Goal: Task Accomplishment & Management: Manage account settings

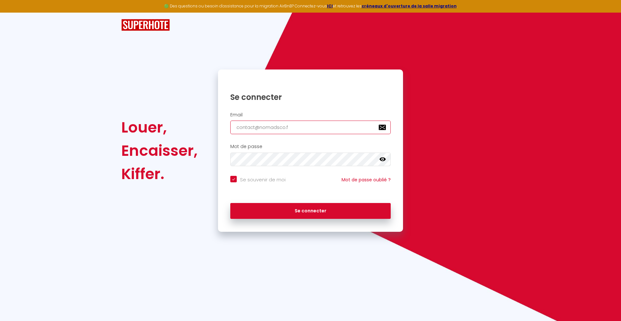
type input "[EMAIL_ADDRESS][DOMAIN_NAME]"
checkbox input "true"
type input "[EMAIL_ADDRESS][DOMAIN_NAME]"
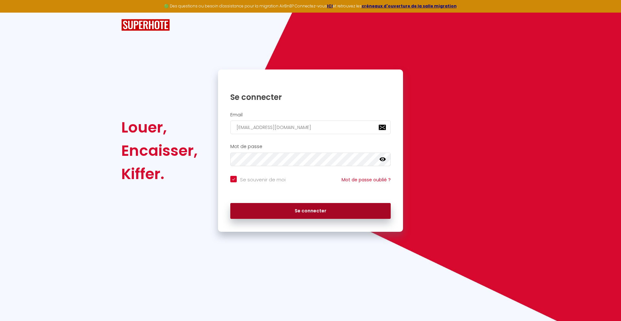
click at [311, 211] on button "Se connecter" at bounding box center [310, 211] width 160 height 16
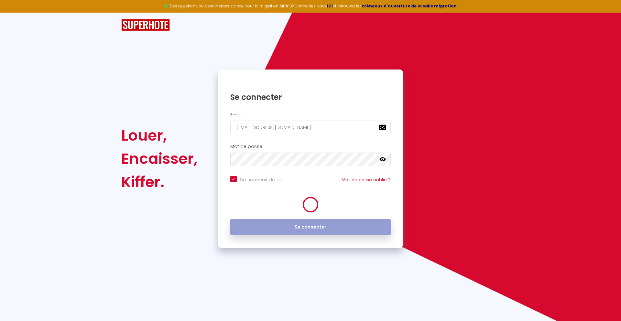
checkbox input "true"
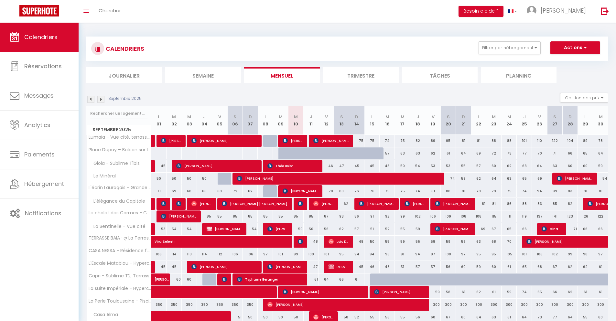
click at [124, 75] on li "Journalier" at bounding box center [124, 75] width 76 height 16
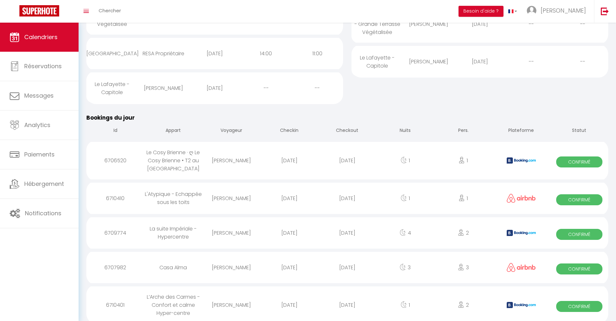
scroll to position [188, 0]
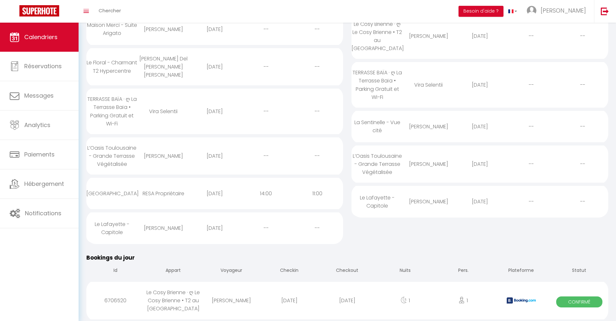
click at [347, 301] on div "[DATE]" at bounding box center [347, 300] width 58 height 21
select select "0"
select select "1"
select select
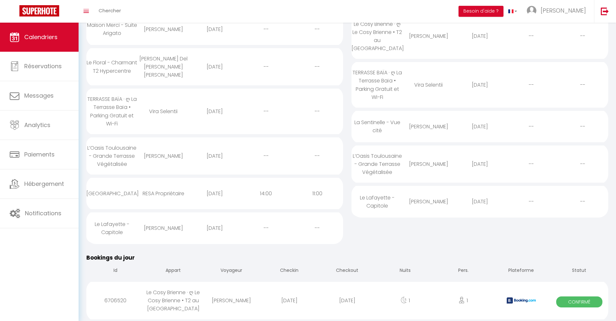
select select
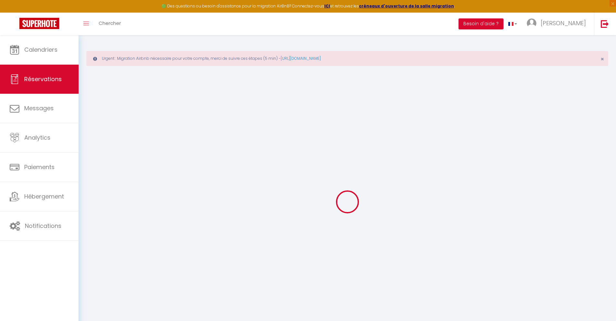
select select
checkbox input "false"
select select
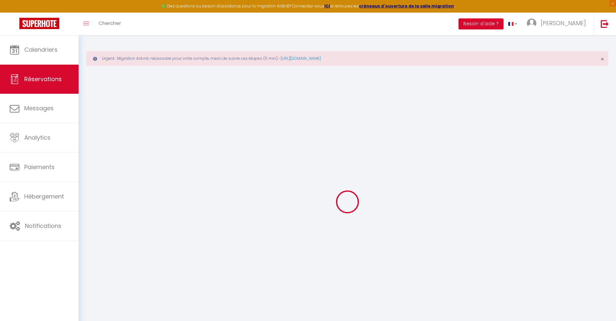
checkbox input "false"
type textarea "** THIS RESERVATION HAS BEEN PRE-PAID ** BOOKING NOTE : Payment charge is EUR 1…"
type input "40"
type input "3.91"
select select
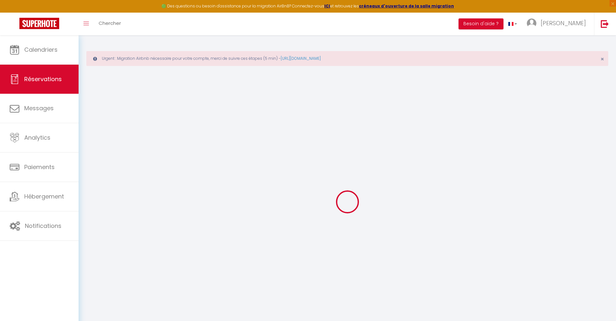
select select
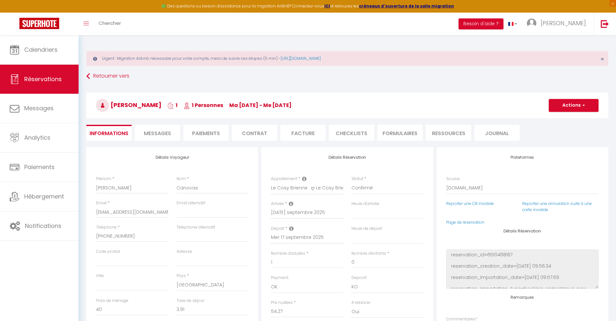
checkbox input "false"
select select
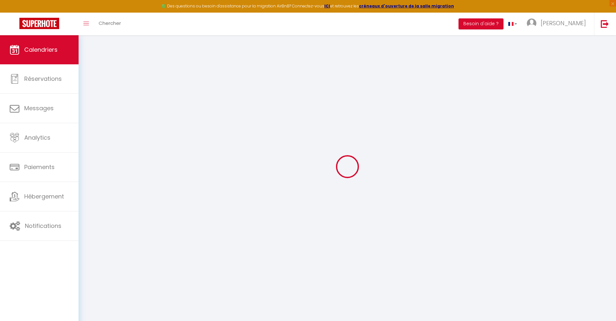
select select
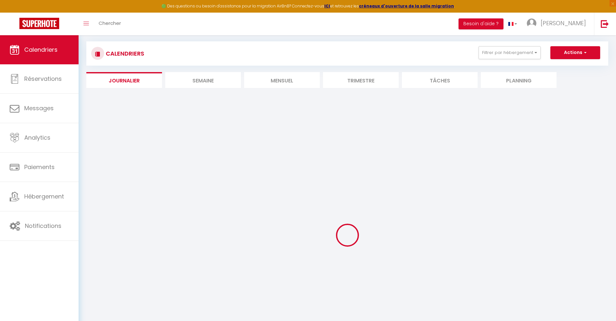
select select
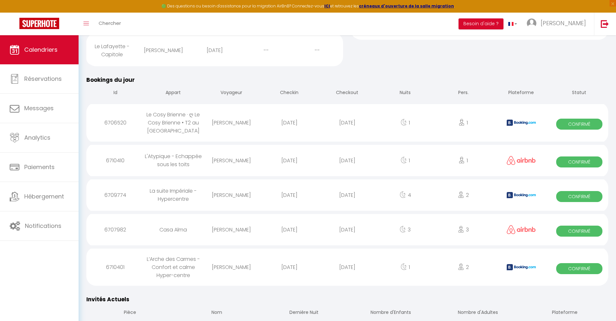
scroll to position [263, 0]
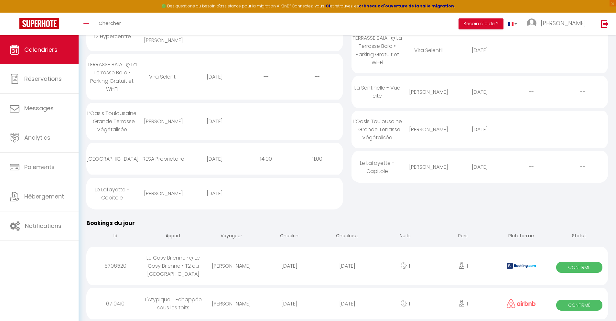
click at [347, 304] on div "[DATE]" at bounding box center [347, 303] width 58 height 21
select select "0"
select select "1"
select select
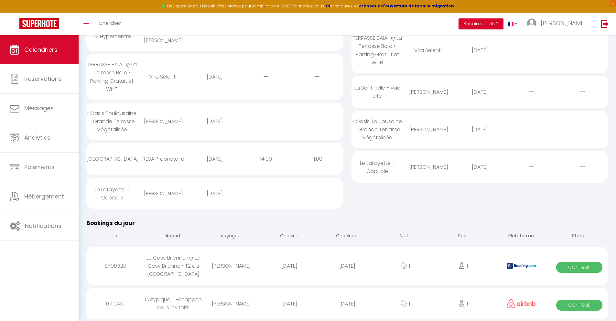
select select
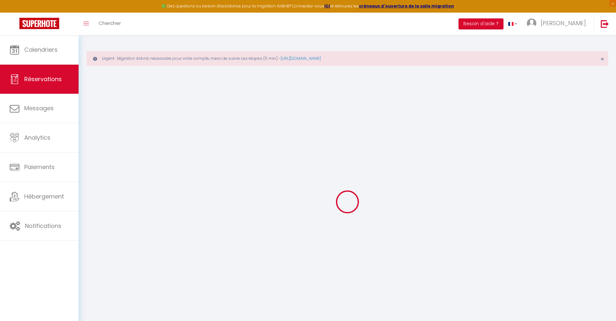
select select
checkbox input "false"
select select
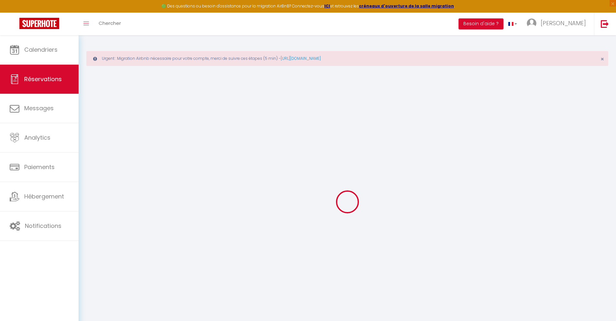
select select
checkbox input "false"
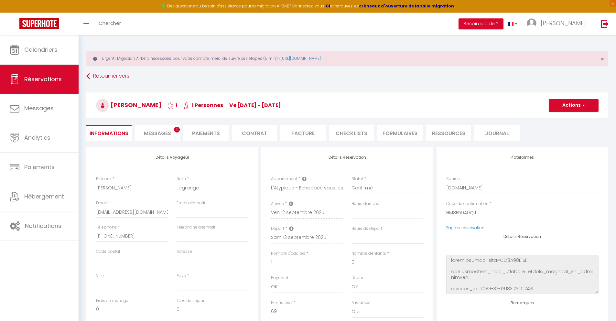
select select
type input "40"
type input "4.47"
select select
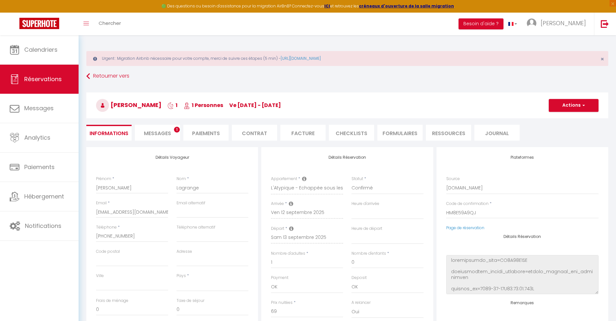
checkbox input "false"
select select
checkbox input "false"
select select
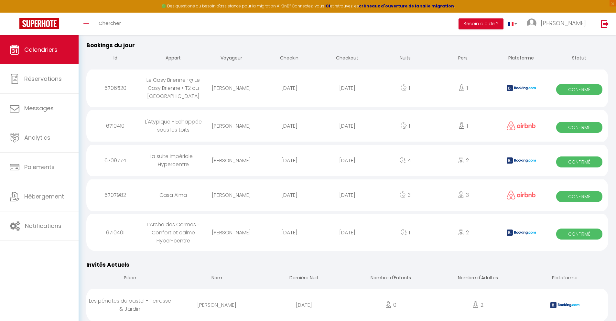
scroll to position [298, 0]
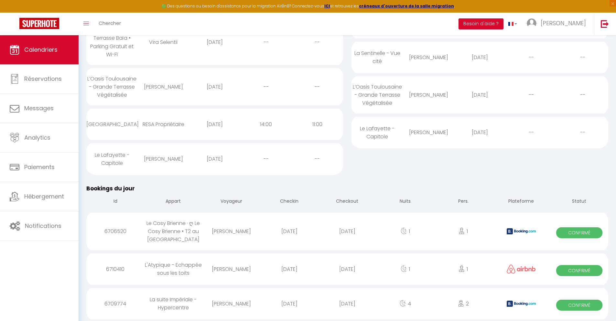
click at [347, 304] on div "[DATE]" at bounding box center [347, 303] width 58 height 21
select select "0"
select select "1"
select select
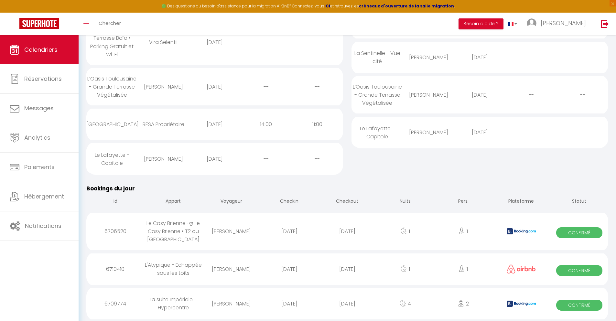
select select
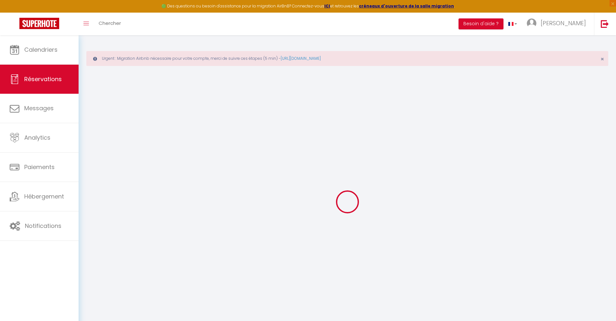
select select
checkbox input "false"
select select
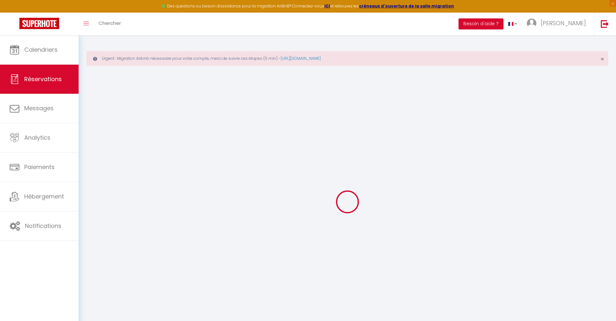
checkbox input "false"
type textarea "** THIS RESERVATION HAS BEEN PRE-PAID ** Reservation has a cancellation grace p…"
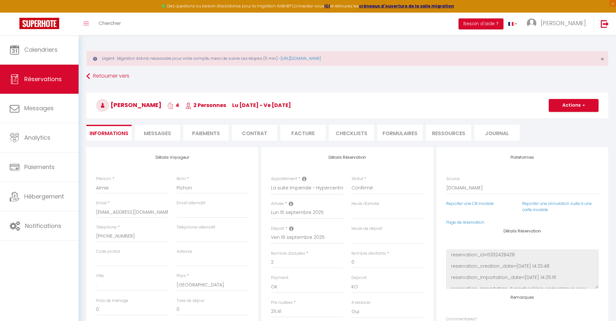
type input "40"
type input "13.84"
select select
checkbox input "false"
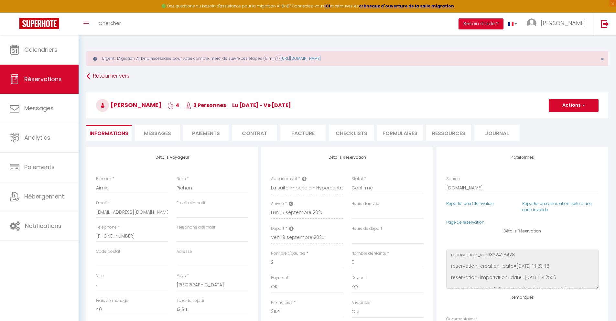
select select
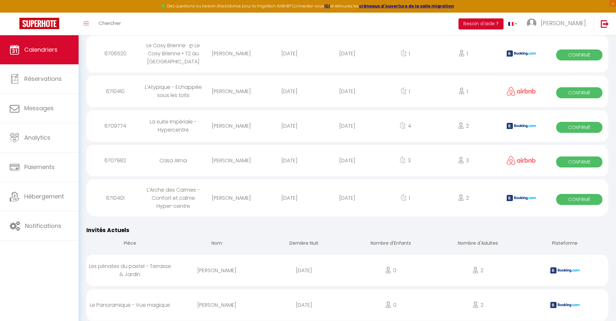
scroll to position [332, 0]
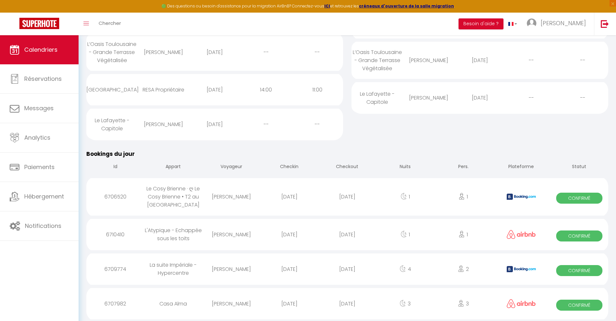
click at [347, 304] on div "[DATE]" at bounding box center [347, 303] width 58 height 21
select select "0"
select select "1"
select select
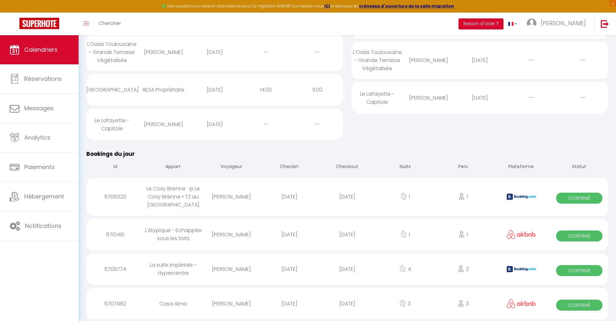
select select
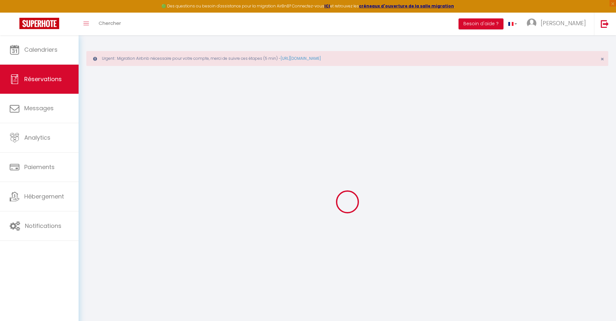
select select
checkbox input "false"
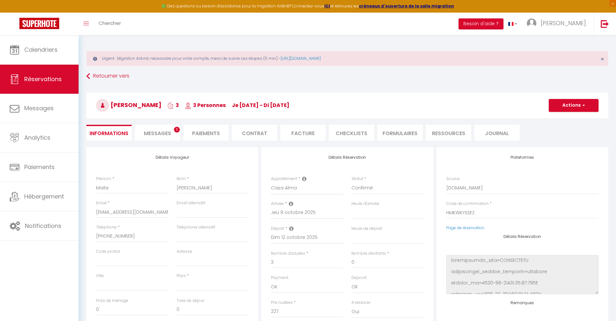
select select
checkbox input "false"
select select
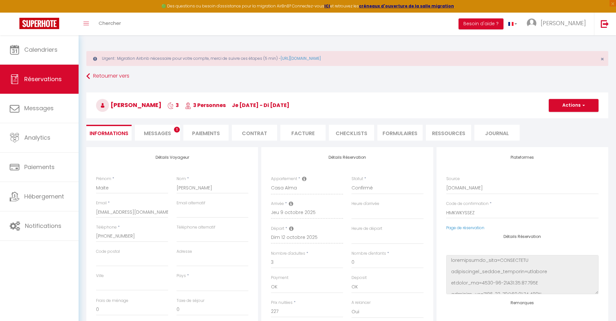
type input "32"
type input "17.79"
select select
checkbox input "false"
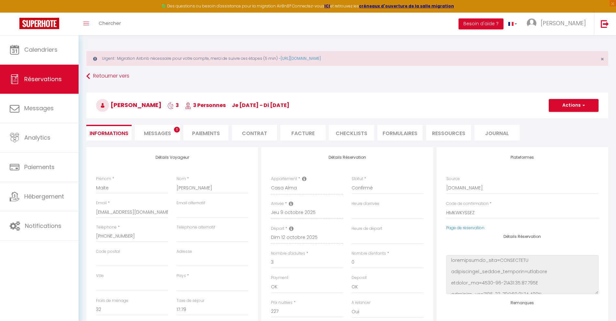
select select
checkbox input "false"
select select
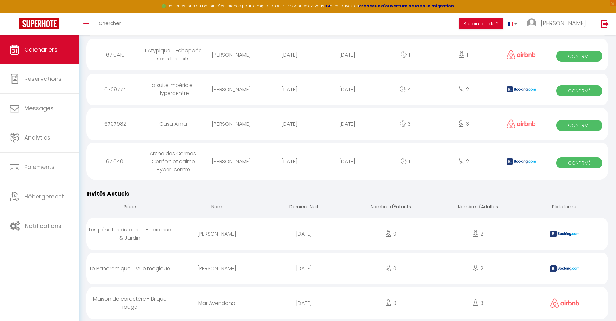
scroll to position [371, 0]
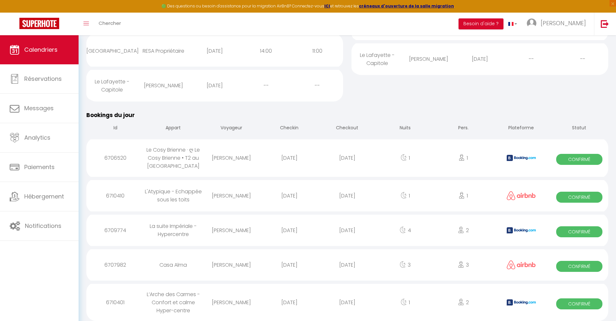
click at [347, 302] on div "[DATE]" at bounding box center [347, 302] width 58 height 21
select select "0"
select select "1"
select select
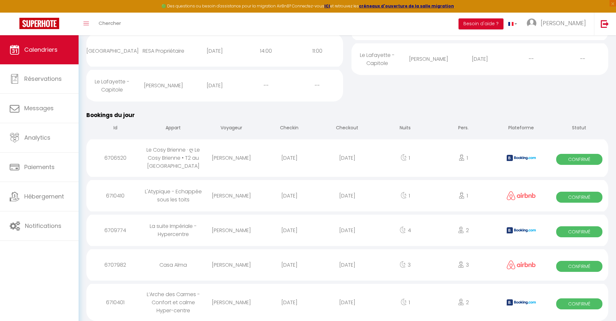
select select
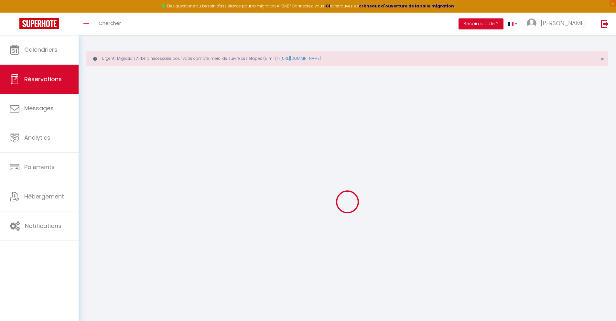
type input "[PERSON_NAME]"
type input "Delage"
type input "[EMAIL_ADDRESS][DOMAIN_NAME]"
type input "[PHONE_NUMBER]"
select select "FR"
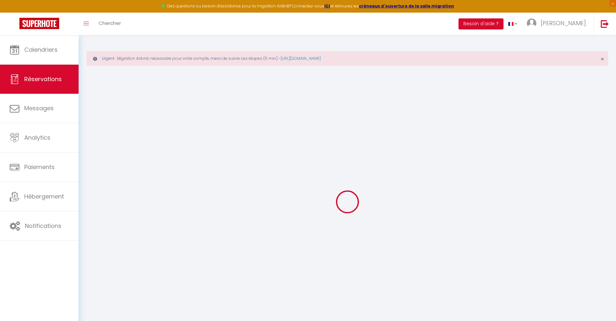
type input "19.58"
type input "1.6800000000000002"
select select "71840"
select select "1"
select select
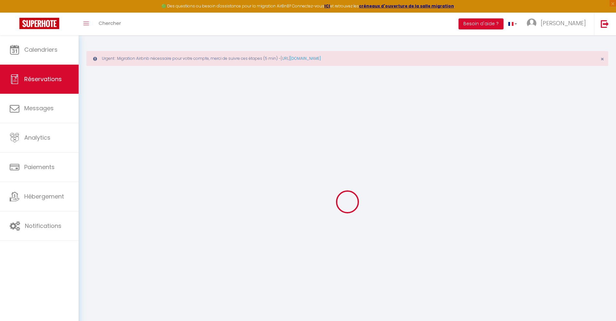
select select
type input "2"
select select "12"
select select
type input "70.2"
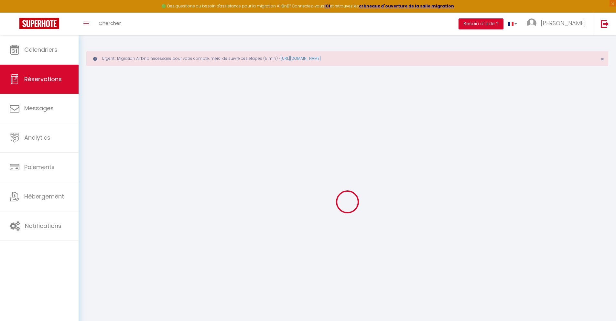
checkbox input "false"
type input "0"
select select "2"
type input "0"
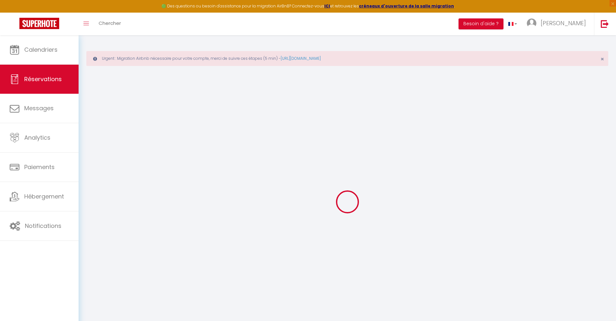
type input "0"
select select
select select "14"
checkbox input "false"
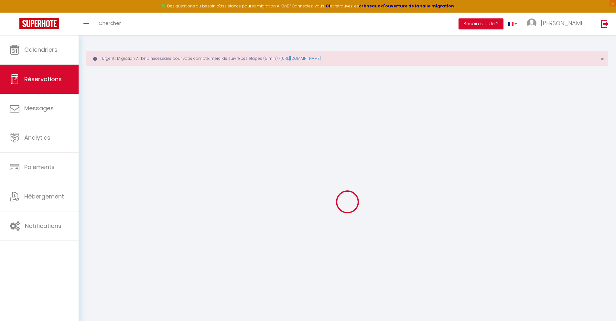
select select
checkbox input "false"
select select
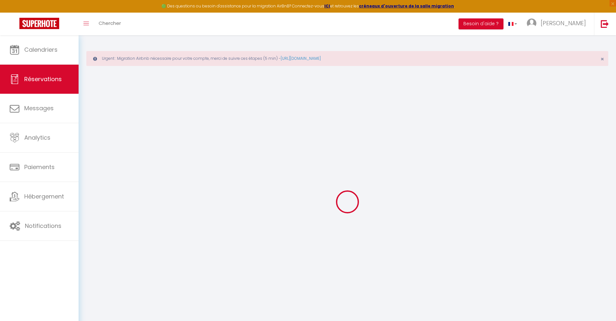
checkbox input "false"
type textarea "** THIS RESERVATION HAS BEEN PRE-PAID ** BOOKING NOTE : Payment charge is EUR 1…"
type input "45"
type input "4.59"
select select
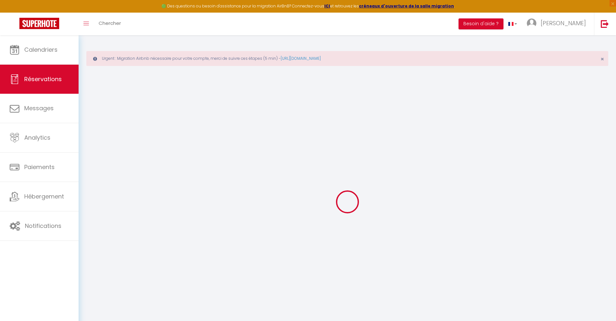
select select
checkbox input "false"
select select
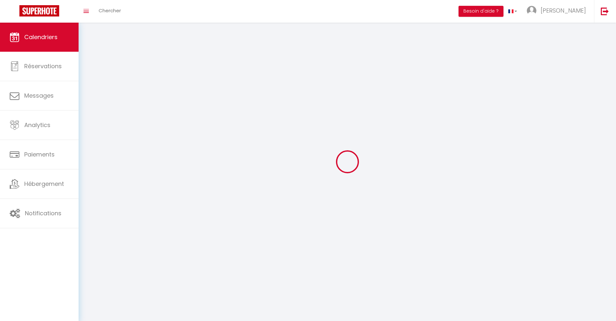
scroll to position [35, 0]
